Goal: Task Accomplishment & Management: Complete application form

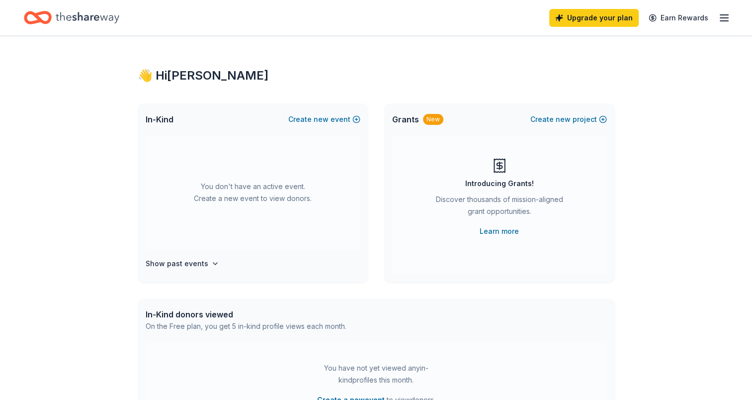
drag, startPoint x: 0, startPoint y: 0, endPoint x: 451, endPoint y: 56, distance: 454.8
click at [451, 56] on div "👋 Hi Shawna In-Kind Create new event You don't have an active event. Create a n…" at bounding box center [376, 326] width 509 height 581
click at [316, 119] on span "new" at bounding box center [321, 119] width 15 height 12
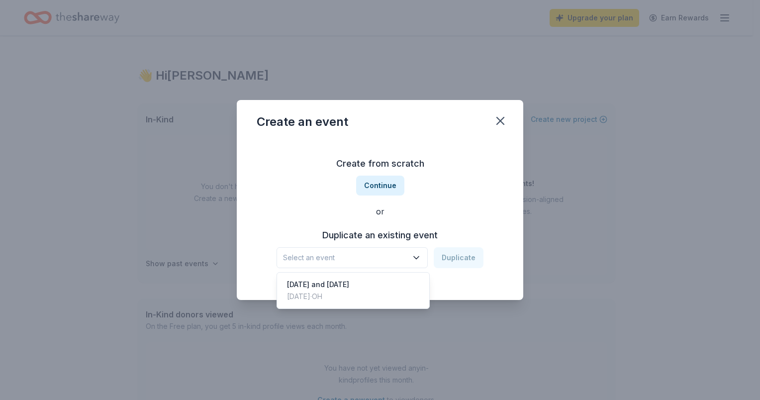
click at [325, 260] on span "Select an event" at bounding box center [345, 258] width 124 height 12
click at [310, 215] on div "Create from scratch Continue or Duplicate an existing event Select an event Dup…" at bounding box center [379, 212] width 247 height 144
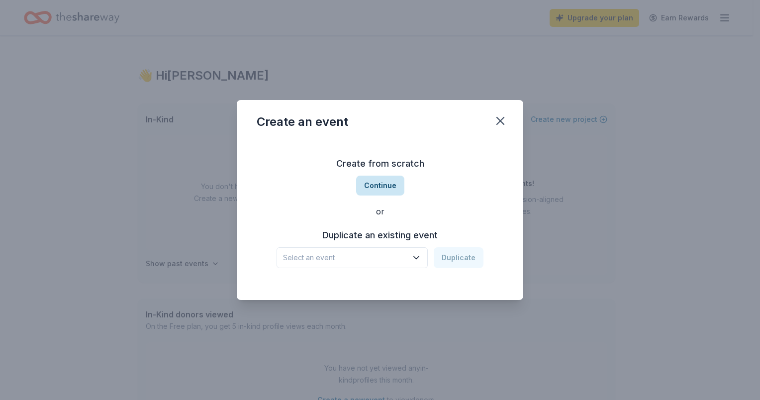
click at [384, 185] on button "Continue" at bounding box center [380, 185] width 48 height 20
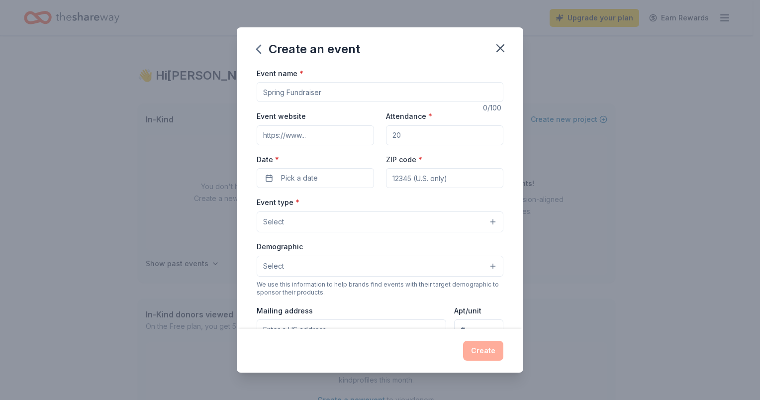
click at [342, 91] on input "Event name *" at bounding box center [379, 92] width 247 height 20
type input "Teacher appreciation"
click at [419, 137] on input "Attendance *" at bounding box center [444, 135] width 117 height 20
type input "7"
type input "80"
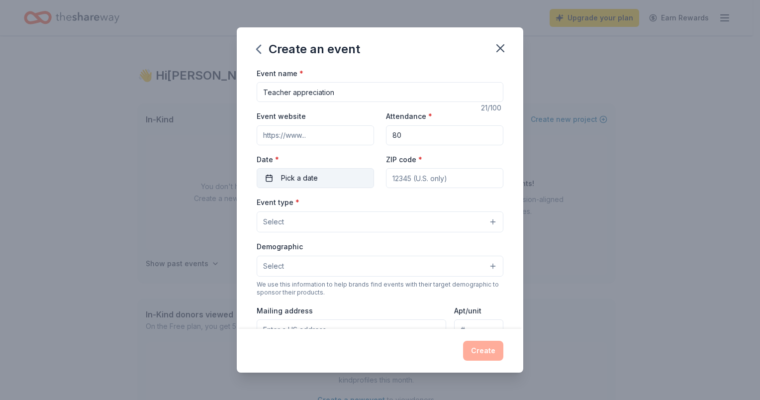
click at [318, 180] on button "Pick a date" at bounding box center [314, 178] width 117 height 20
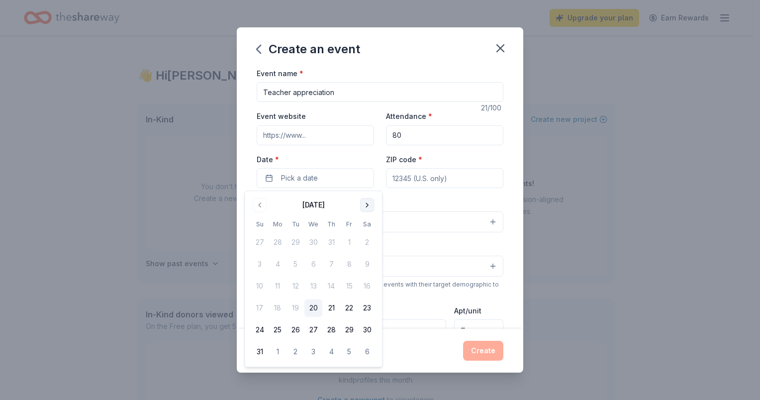
click at [364, 207] on button "Go to next month" at bounding box center [367, 205] width 14 height 14
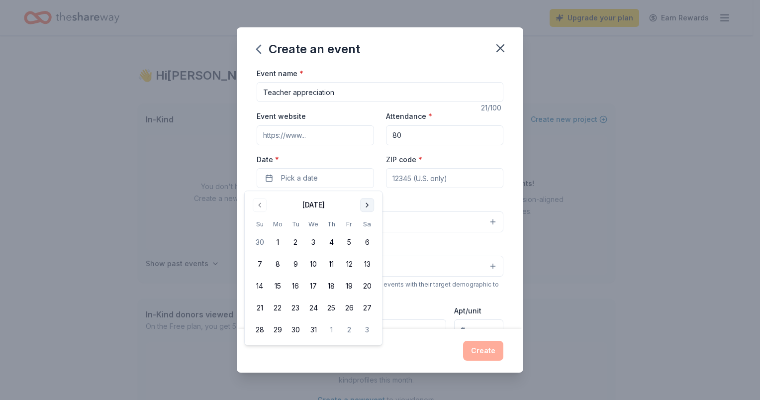
click at [364, 207] on button "Go to next month" at bounding box center [367, 205] width 14 height 14
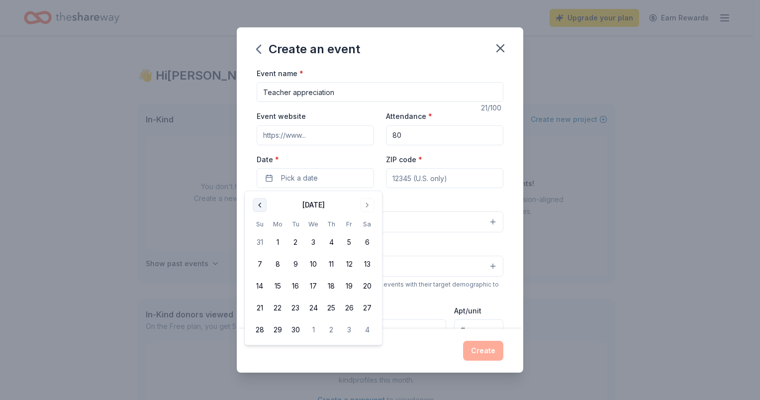
click at [260, 202] on button "Go to previous month" at bounding box center [260, 205] width 14 height 14
click at [256, 263] on button "3" at bounding box center [260, 264] width 18 height 18
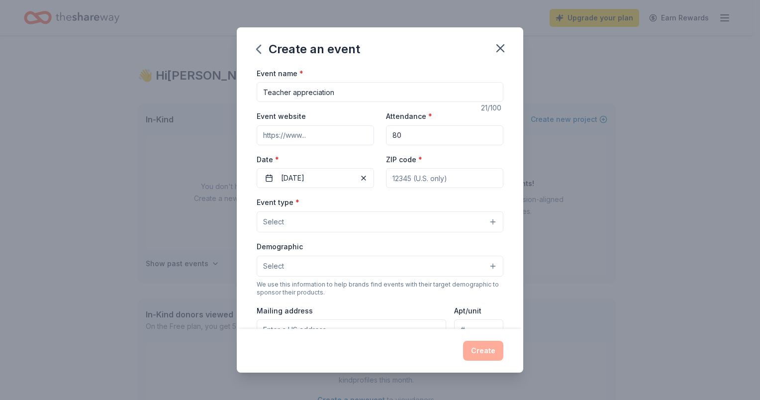
drag, startPoint x: 471, startPoint y: 152, endPoint x: 453, endPoint y: 182, distance: 35.4
click at [453, 182] on div "Event website Attendance * 80 Date * 05/03/2026 ZIP code *" at bounding box center [379, 149] width 247 height 78
click at [453, 182] on input "ZIP code *" at bounding box center [444, 178] width 117 height 20
type input "43207"
type input "765 Rathmell Rd"
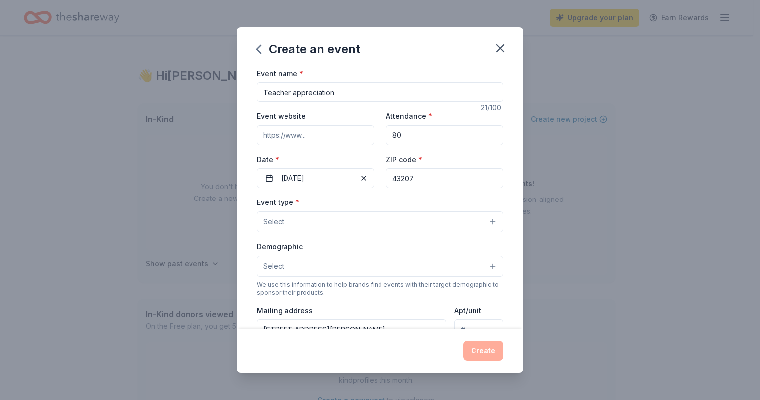
type input "43207"
click at [471, 152] on div "Event website Attendance * 80 Date * 05/03/2026 ZIP code * 43207" at bounding box center [379, 149] width 247 height 78
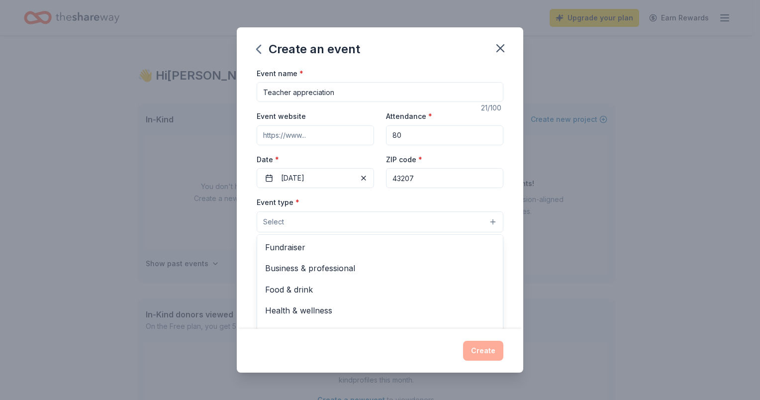
click at [450, 226] on button "Select" at bounding box center [379, 221] width 247 height 21
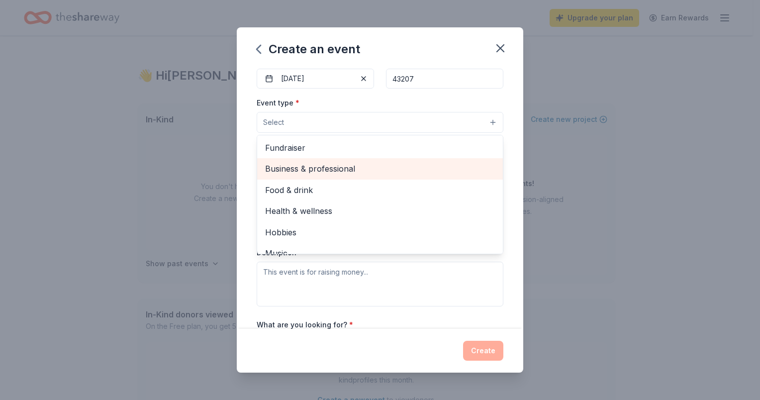
click at [417, 170] on span "Business & professional" at bounding box center [380, 168] width 230 height 13
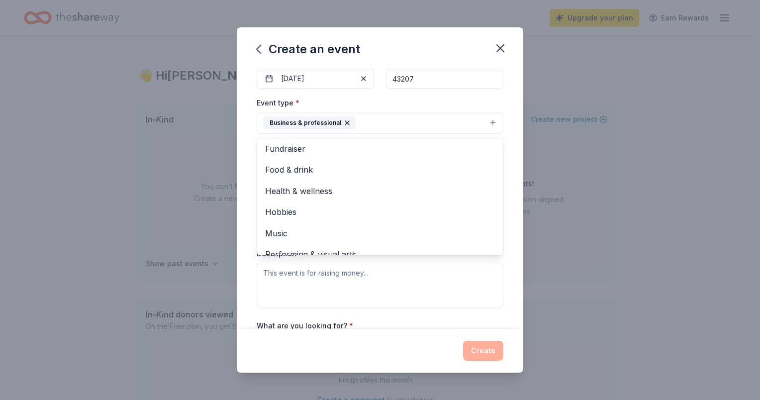
click at [485, 98] on div "Event type * Business & professional Fundraiser Food & drink Health & wellness …" at bounding box center [379, 114] width 247 height 37
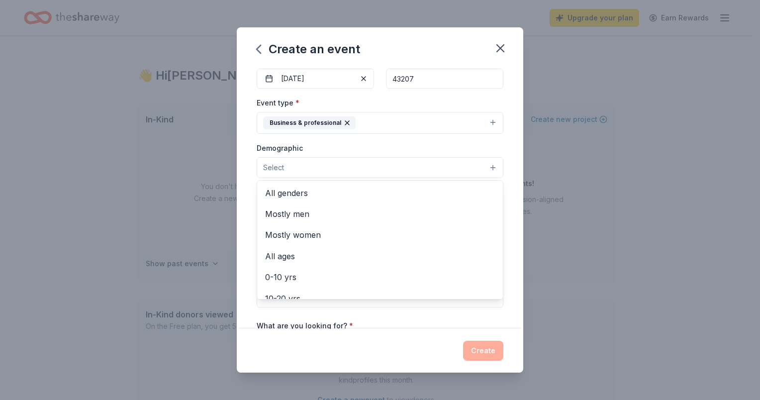
click at [484, 167] on button "Select" at bounding box center [379, 167] width 247 height 21
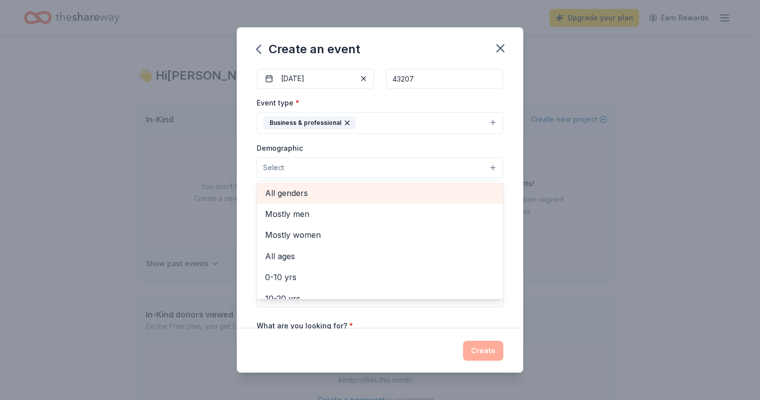
click at [459, 191] on span "All genders" at bounding box center [380, 192] width 230 height 13
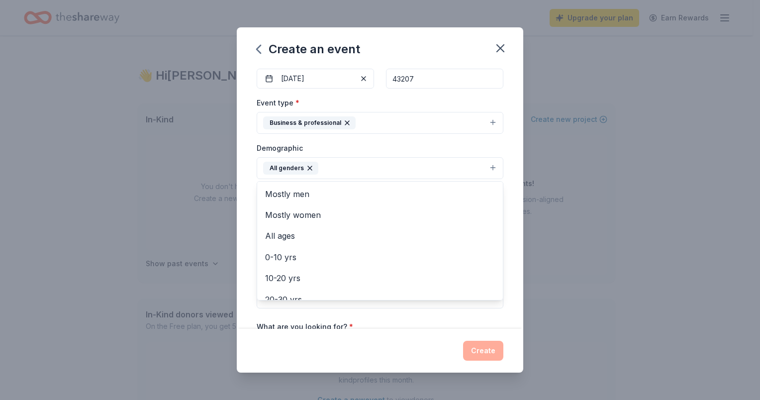
click at [500, 173] on div "Event name * Teacher appreciation 21 /100 Event website Attendance * 80 Date * …" at bounding box center [380, 198] width 286 height 262
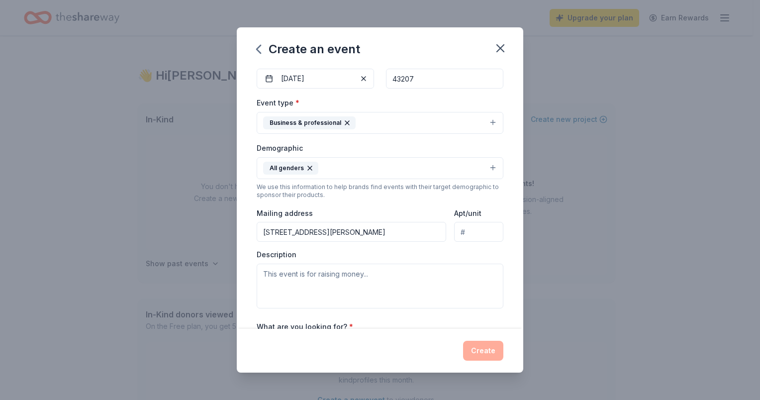
click at [500, 173] on div "Event name * Teacher appreciation 21 /100 Event website Attendance * 80 Date * …" at bounding box center [380, 198] width 286 height 262
click at [507, 217] on div "Event name * Teacher appreciation 21 /100 Event website Attendance * 80 Date * …" at bounding box center [380, 198] width 286 height 262
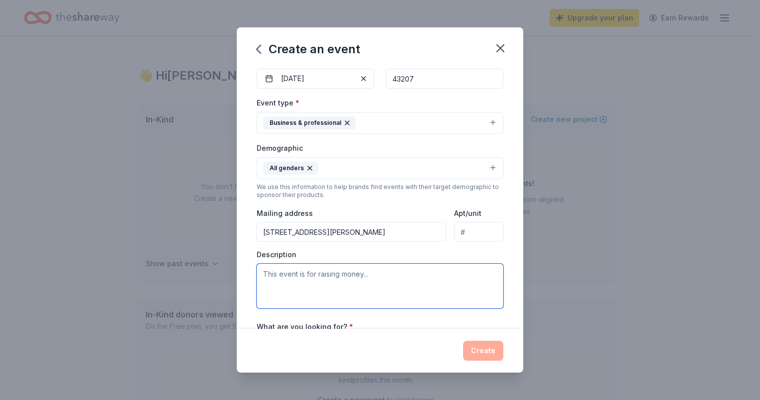
click at [408, 282] on textarea at bounding box center [379, 285] width 247 height 45
type textarea "Donations for our teachers."
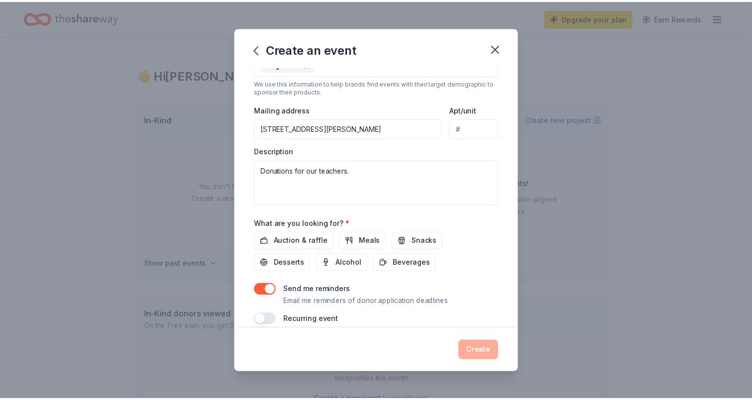
scroll to position [215, 0]
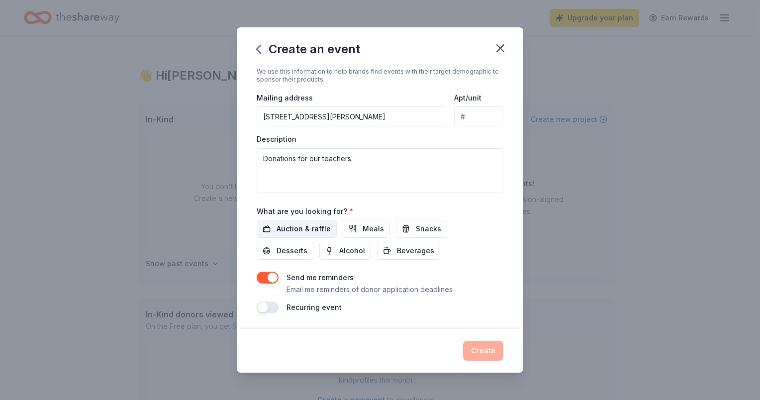
click at [301, 226] on span "Auction & raffle" at bounding box center [303, 229] width 54 height 12
click at [362, 229] on span "Meals" at bounding box center [372, 229] width 21 height 12
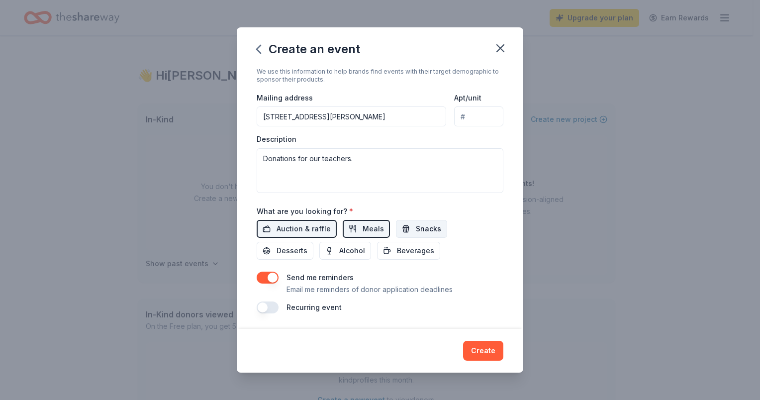
click at [404, 229] on button "Snacks" at bounding box center [421, 229] width 51 height 18
click at [402, 249] on span "Beverages" at bounding box center [415, 251] width 37 height 12
click at [283, 251] on span "Desserts" at bounding box center [291, 251] width 31 height 12
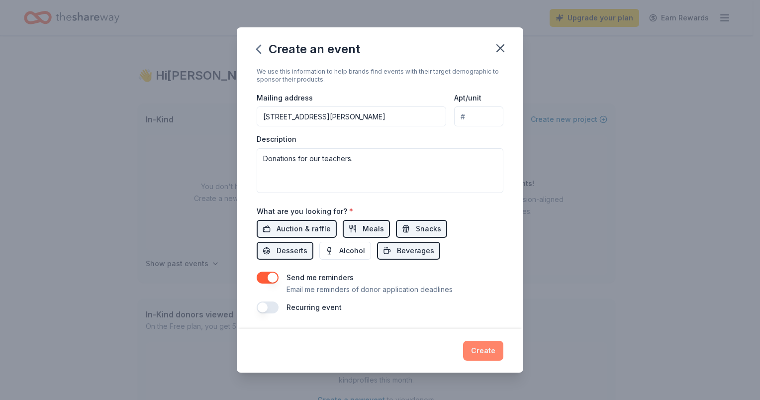
click at [477, 351] on button "Create" at bounding box center [483, 351] width 40 height 20
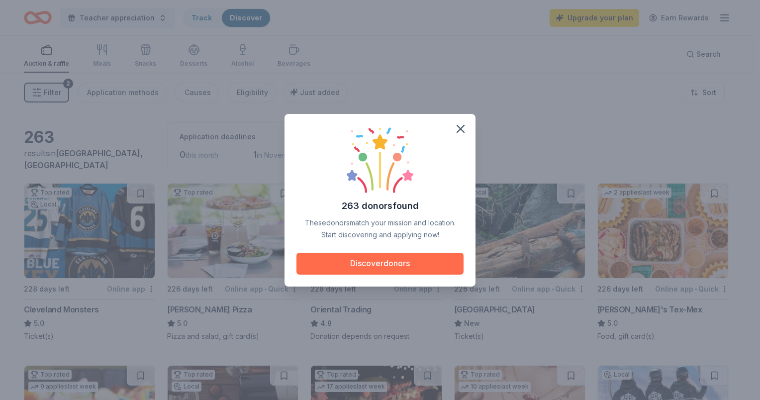
click at [366, 264] on button "Discover donors" at bounding box center [379, 264] width 167 height 22
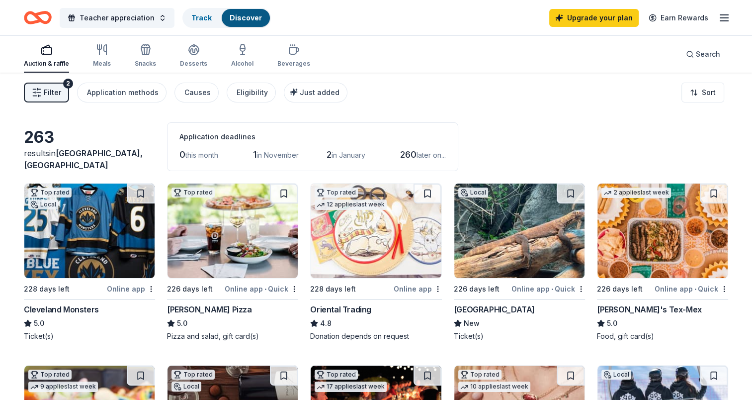
click at [402, 293] on div "Online app" at bounding box center [418, 288] width 48 height 12
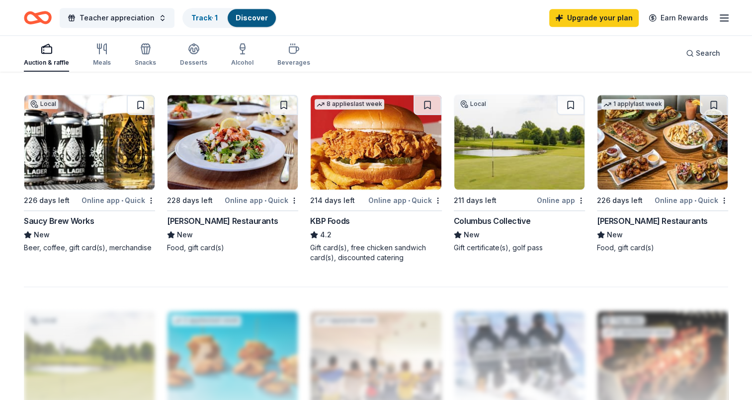
scroll to position [676, 0]
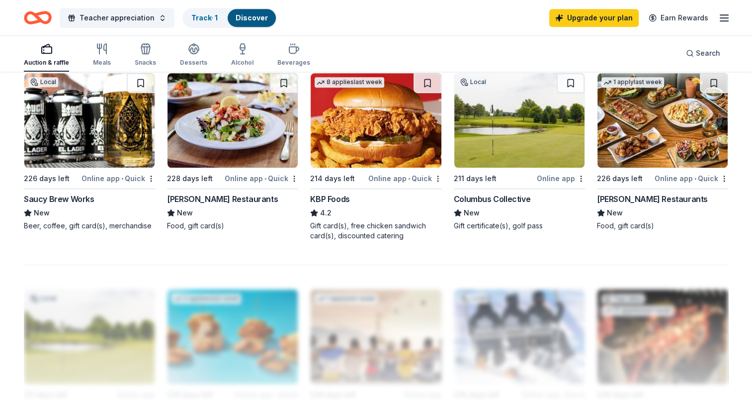
click at [233, 128] on img at bounding box center [233, 120] width 130 height 94
click at [279, 248] on div "263 results in Columbus, OH Application deadlines 0 this month 1 in November 2 …" at bounding box center [376, 12] width 704 height 1133
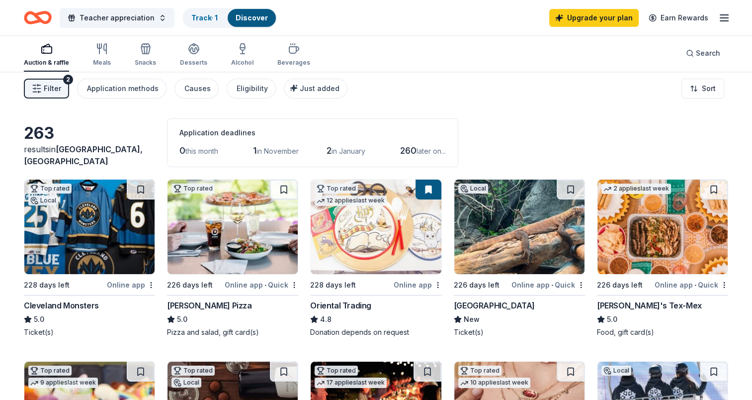
scroll to position [0, 0]
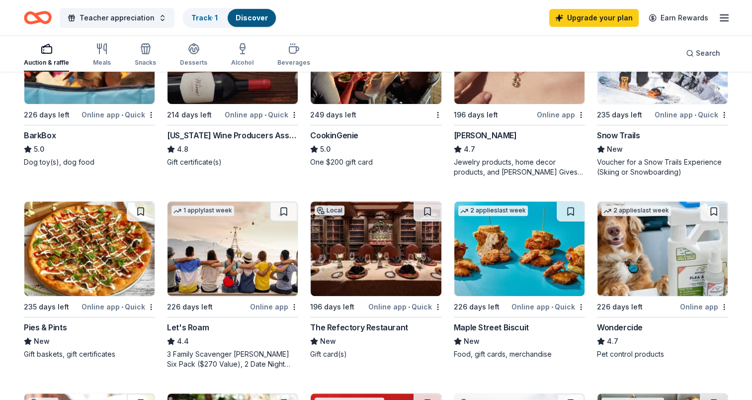
scroll to position [358, 0]
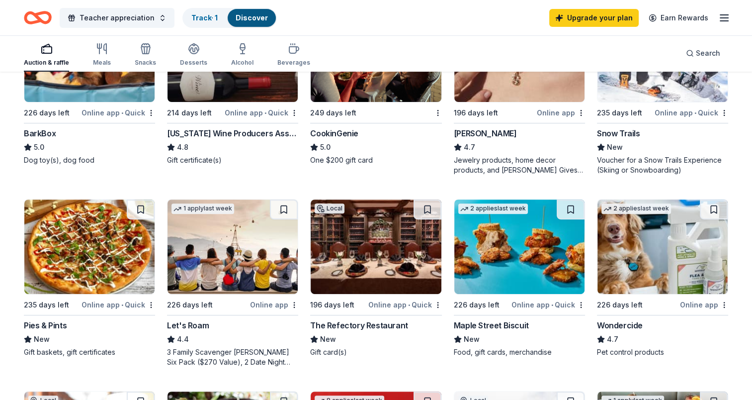
click at [355, 258] on img at bounding box center [376, 246] width 130 height 94
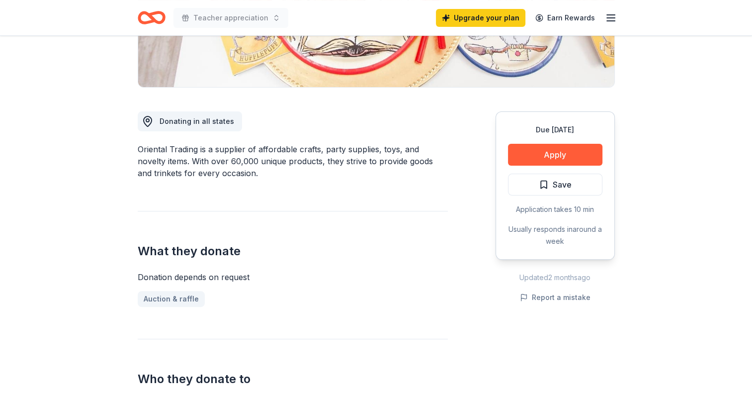
scroll to position [239, 0]
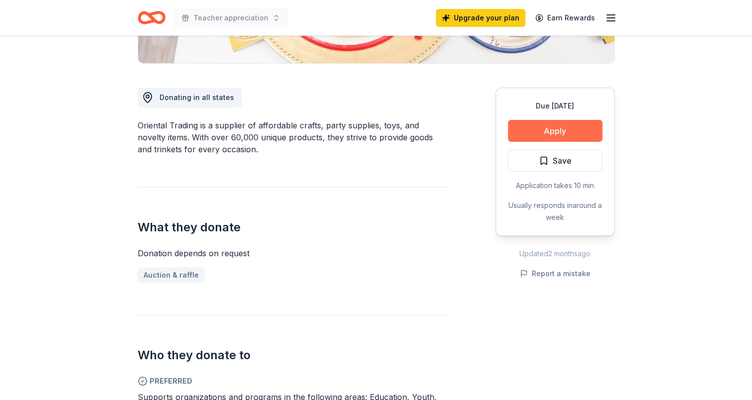
click at [556, 125] on button "Apply" at bounding box center [555, 131] width 94 height 22
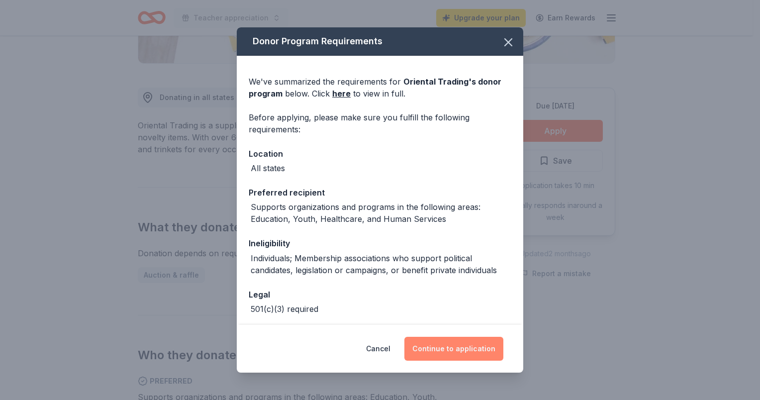
click at [456, 358] on button "Continue to application" at bounding box center [453, 349] width 99 height 24
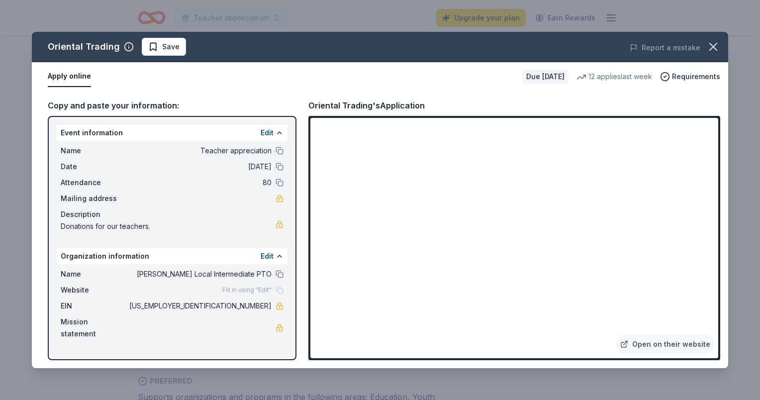
click at [454, 87] on div "Apply online Due [DATE] 12 applies last week Requirements" at bounding box center [380, 76] width 696 height 29
click at [712, 349] on link "Open on their website" at bounding box center [665, 344] width 98 height 20
click at [706, 46] on icon "button" at bounding box center [713, 47] width 14 height 14
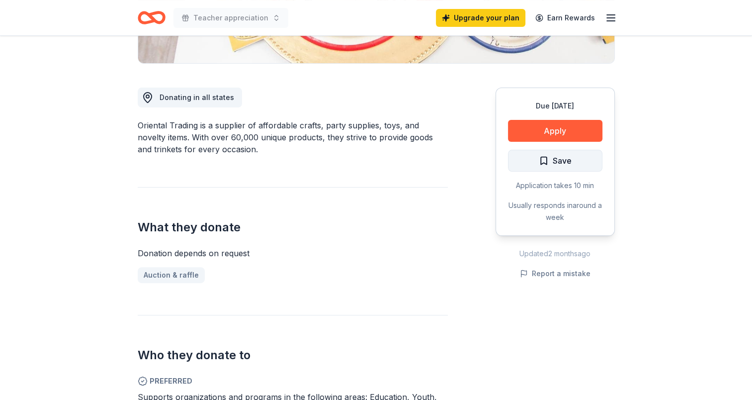
click at [537, 164] on button "Save" at bounding box center [555, 161] width 94 height 22
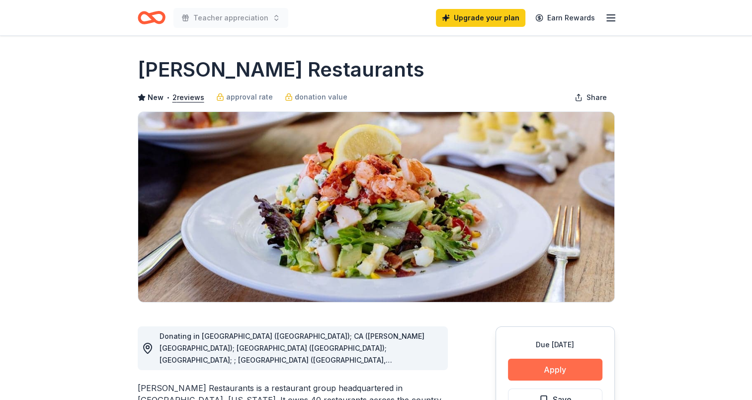
click at [581, 366] on button "Apply" at bounding box center [555, 369] width 94 height 22
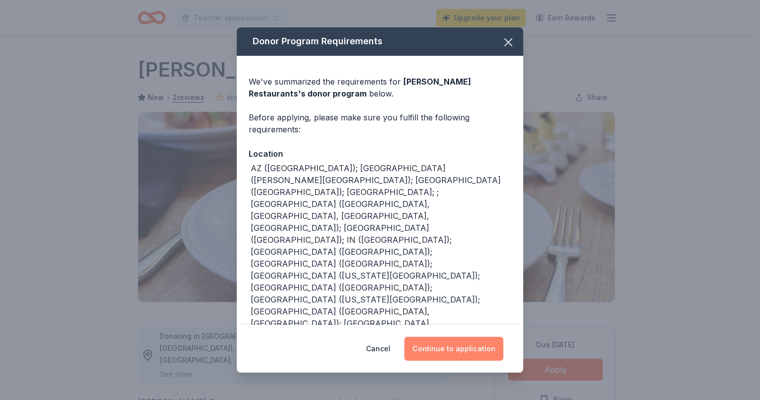
click at [449, 346] on button "Continue to application" at bounding box center [453, 349] width 99 height 24
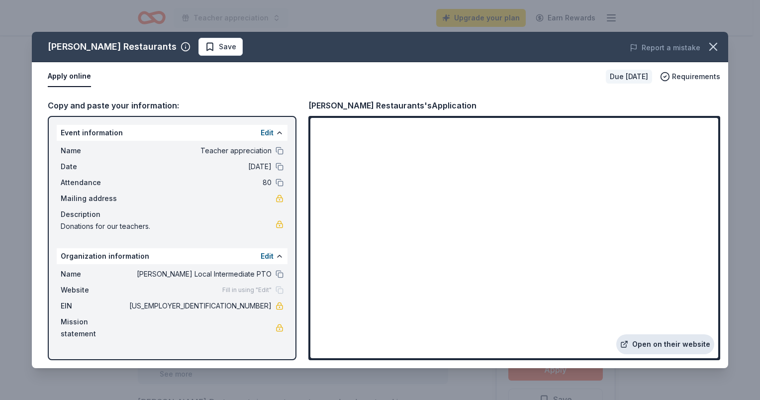
click at [646, 343] on link "Open on their website" at bounding box center [665, 344] width 98 height 20
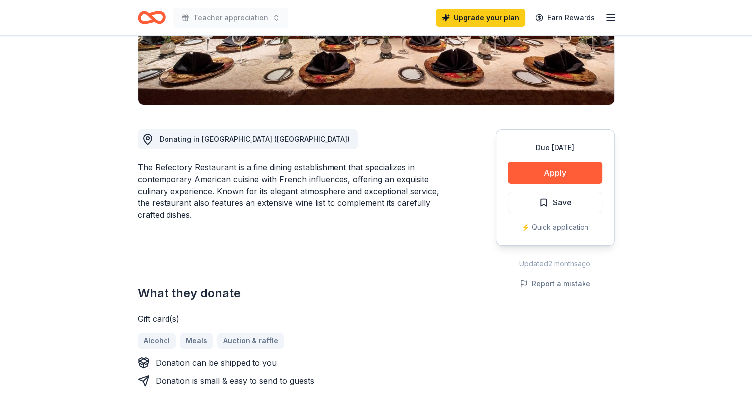
scroll to position [199, 0]
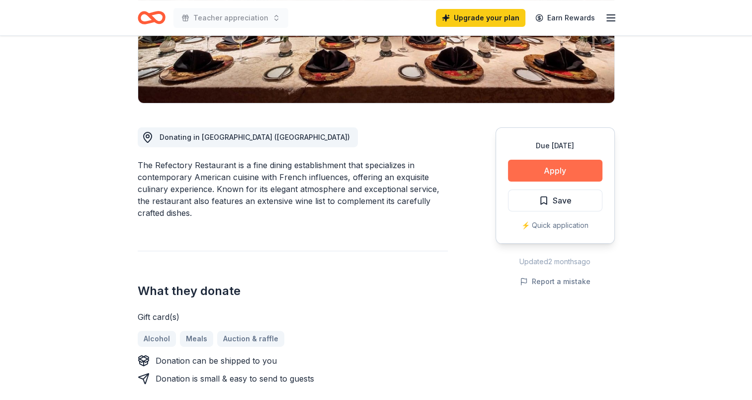
click at [555, 175] on button "Apply" at bounding box center [555, 171] width 94 height 22
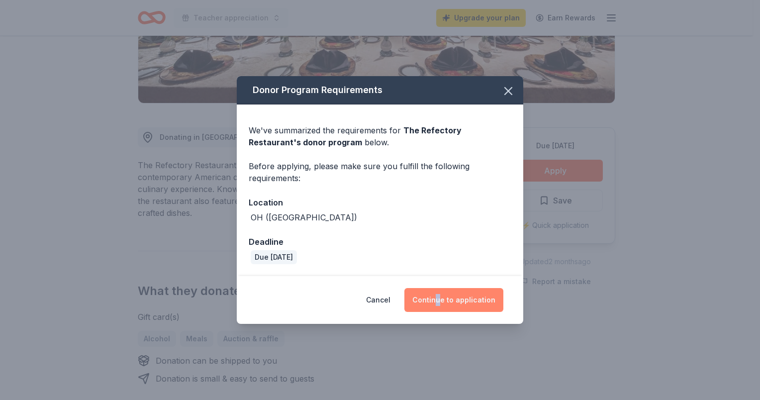
drag, startPoint x: 439, startPoint y: 317, endPoint x: 446, endPoint y: 302, distance: 16.5
click at [446, 302] on div "Cancel Continue to application" at bounding box center [380, 300] width 286 height 48
click at [446, 302] on button "Continue to application" at bounding box center [453, 300] width 99 height 24
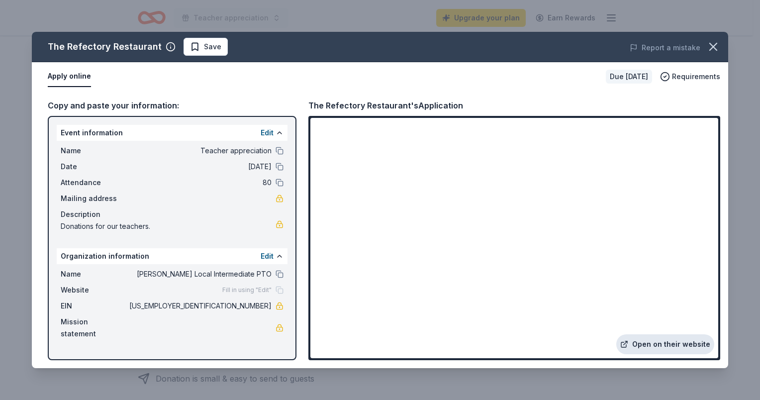
click at [678, 342] on link "Open on their website" at bounding box center [665, 344] width 98 height 20
click at [717, 50] on icon "button" at bounding box center [713, 47] width 14 height 14
